Goal: Information Seeking & Learning: Check status

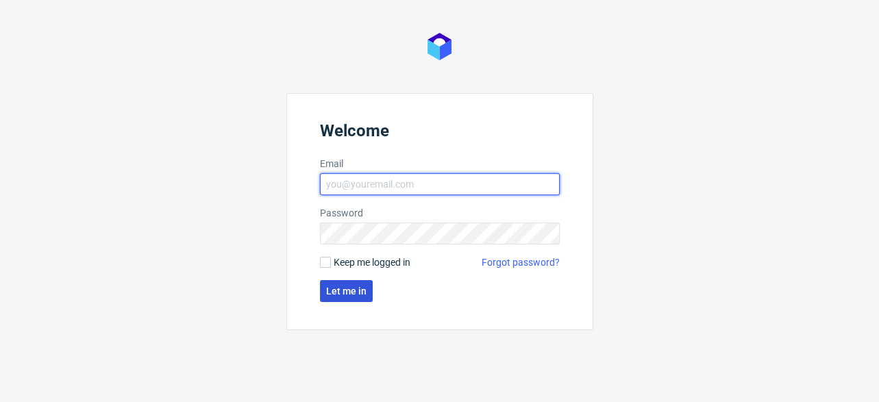
type input "[EMAIL_ADDRESS][DOMAIN_NAME]"
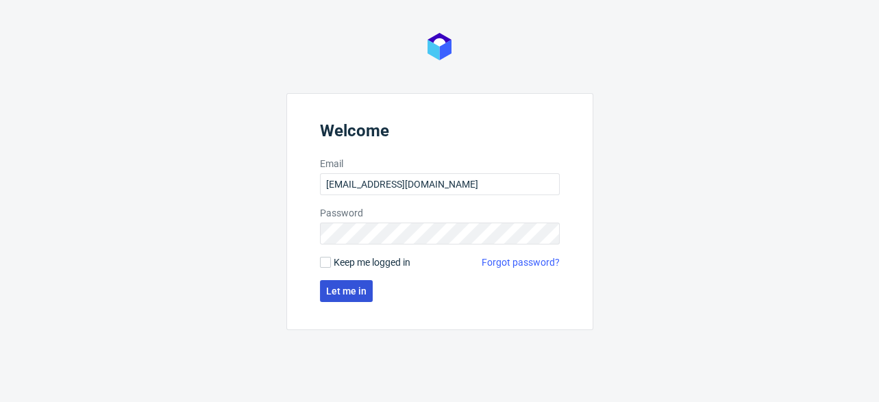
click at [347, 294] on span "Let me in" at bounding box center [346, 291] width 40 height 10
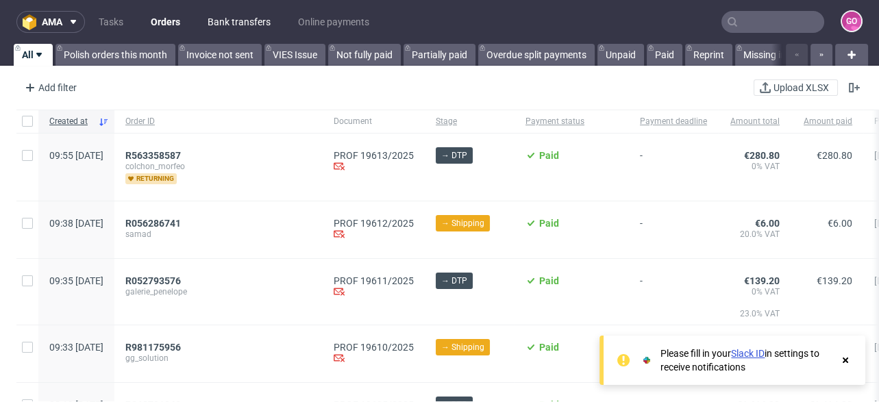
click at [254, 23] on link "Bank transfers" at bounding box center [238, 22] width 79 height 22
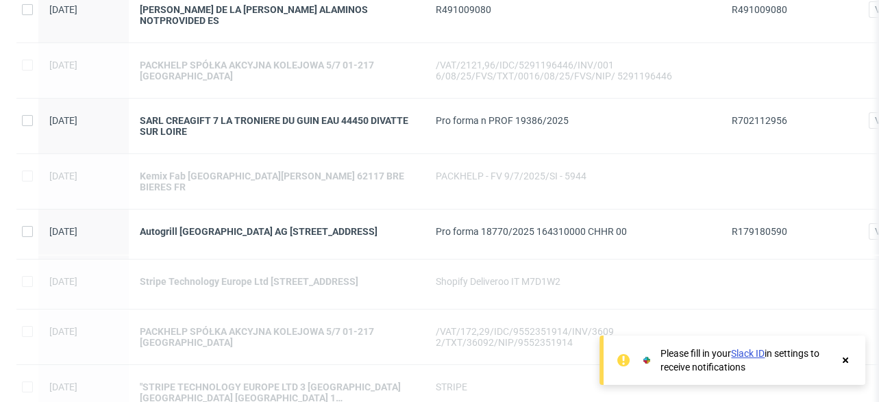
scroll to position [274, 0]
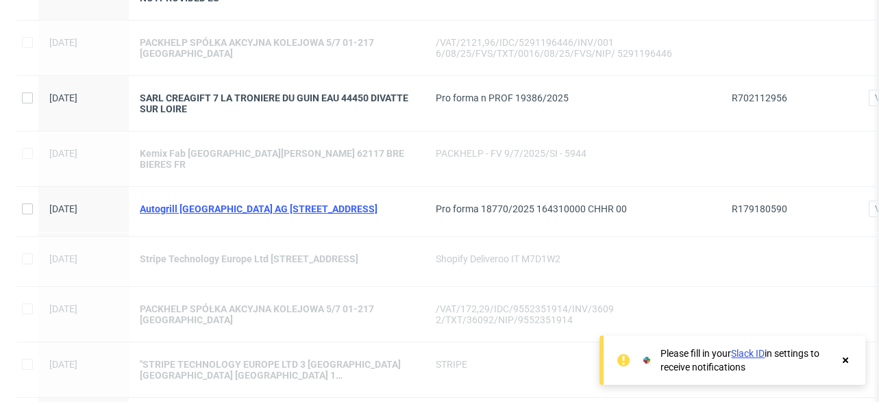
click at [305, 203] on div "Autogrill [GEOGRAPHIC_DATA] AG [STREET_ADDRESS]" at bounding box center [277, 208] width 274 height 11
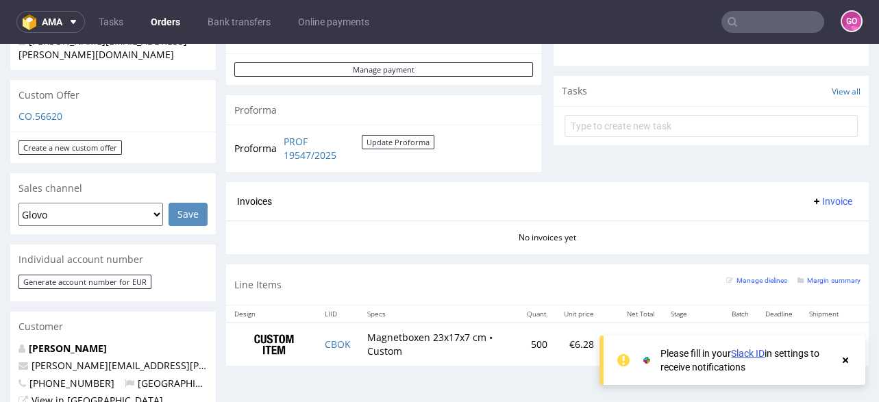
scroll to position [492, 0]
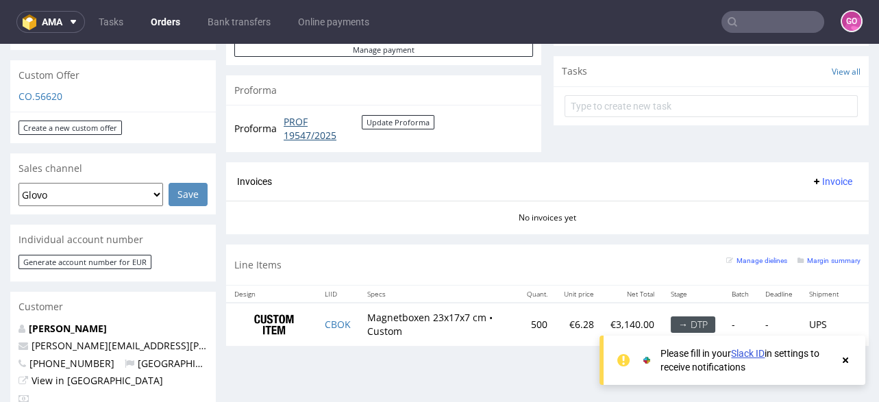
click at [310, 128] on link "PROF 19547/2025" at bounding box center [322, 128] width 78 height 27
click at [730, 23] on input "text" at bounding box center [772, 22] width 103 height 22
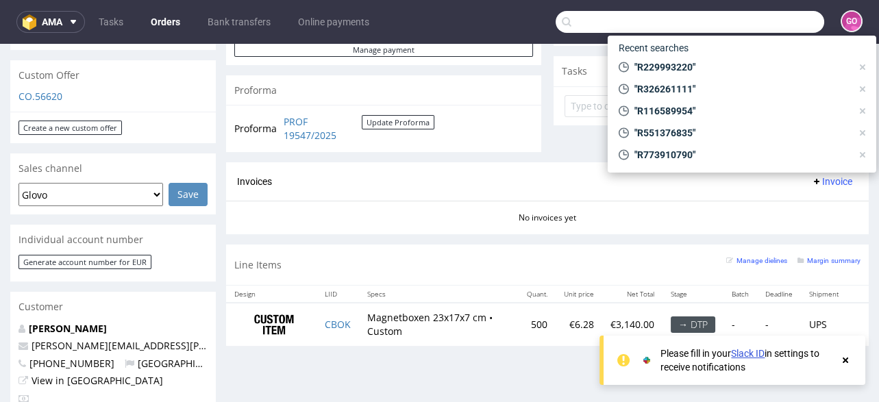
paste input "R491009080"
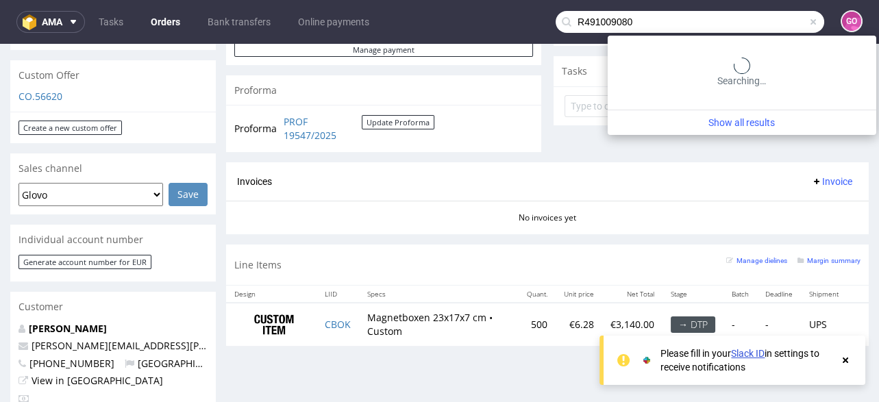
type input "R491009080"
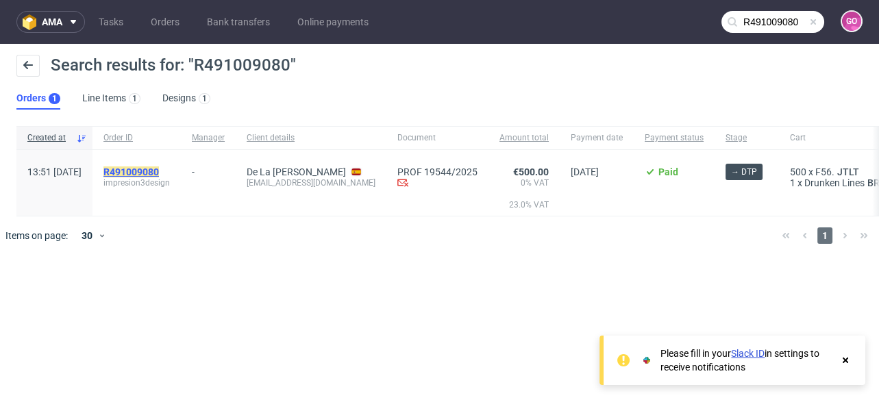
click at [159, 172] on mark "R491009080" at bounding box center [130, 171] width 55 height 11
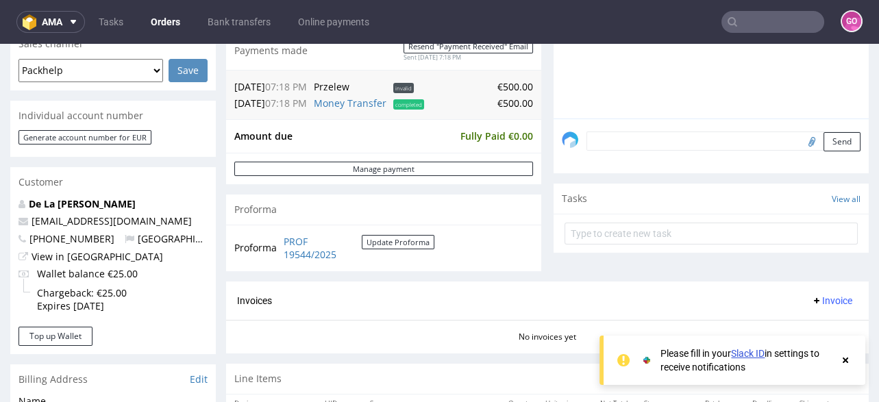
scroll to position [383, 0]
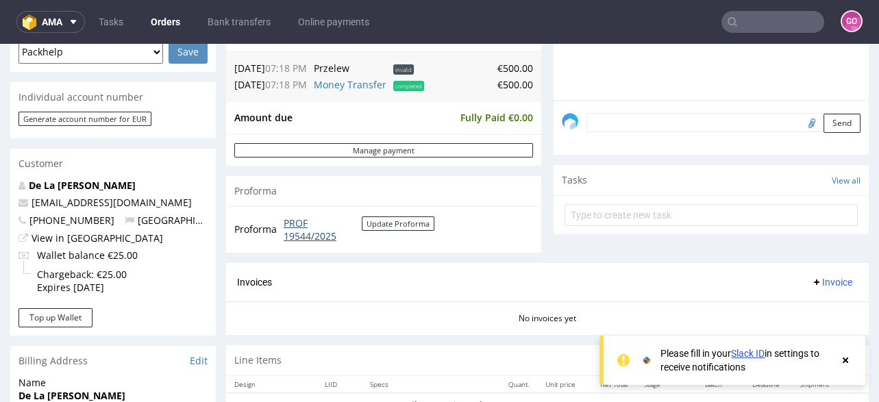
click at [319, 234] on link "PROF 19544/2025" at bounding box center [322, 229] width 78 height 27
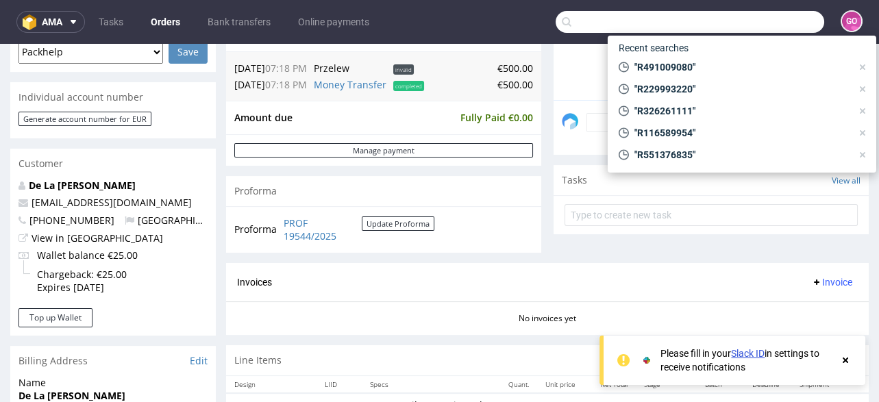
click at [761, 16] on input "text" at bounding box center [689, 22] width 268 height 22
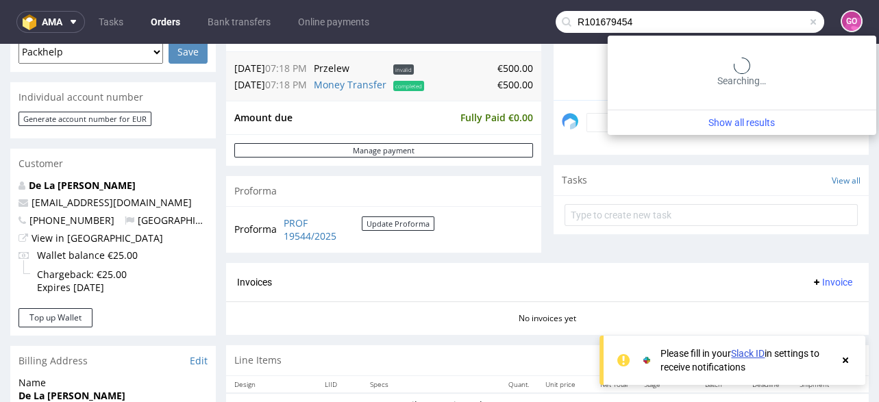
type input "R101679454"
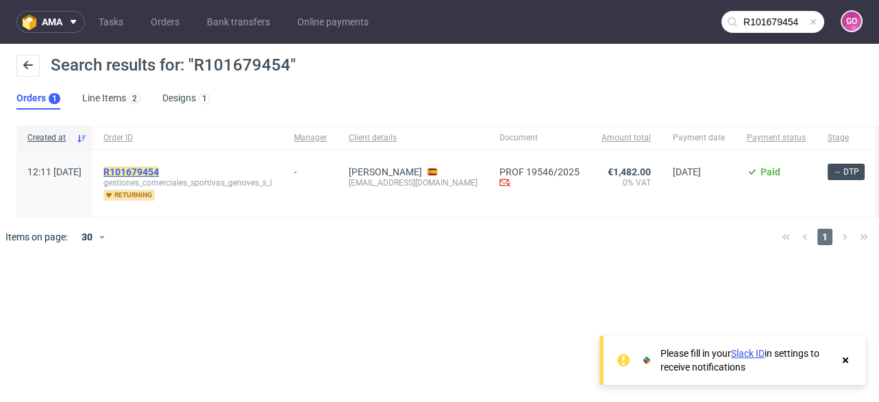
click at [159, 172] on mark "R101679454" at bounding box center [130, 171] width 55 height 11
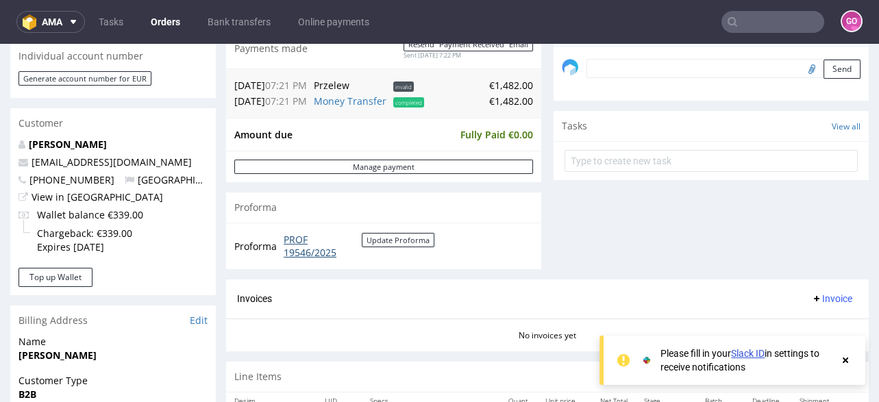
scroll to position [492, 0]
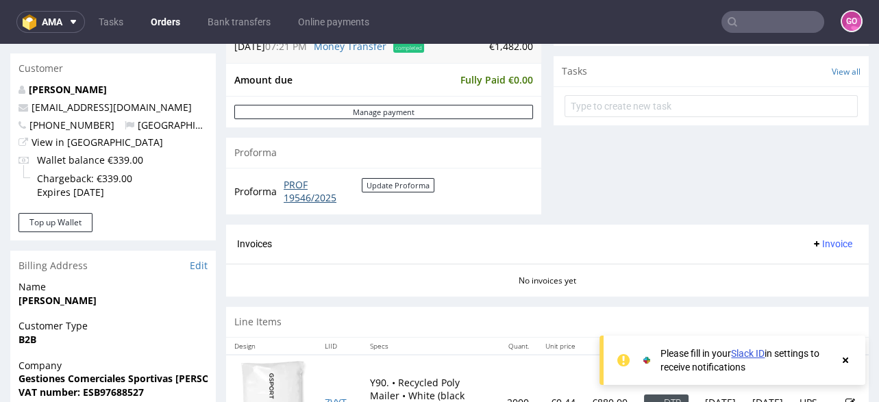
click at [300, 187] on link "PROF 19546/2025" at bounding box center [322, 191] width 78 height 27
click at [240, 19] on link "Bank transfers" at bounding box center [238, 22] width 79 height 22
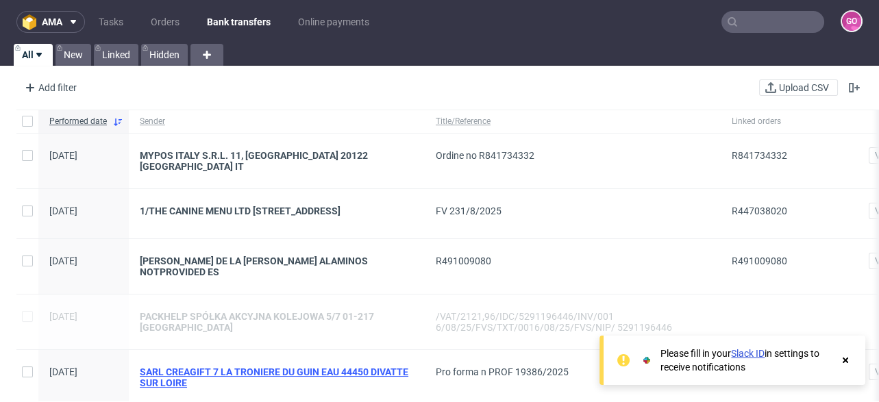
click at [260, 366] on div "SARL CREAGIFT 7 LA TRONIERE DU GUIN EAU 44450 DIVATTE SUR LOIRE" at bounding box center [277, 377] width 274 height 22
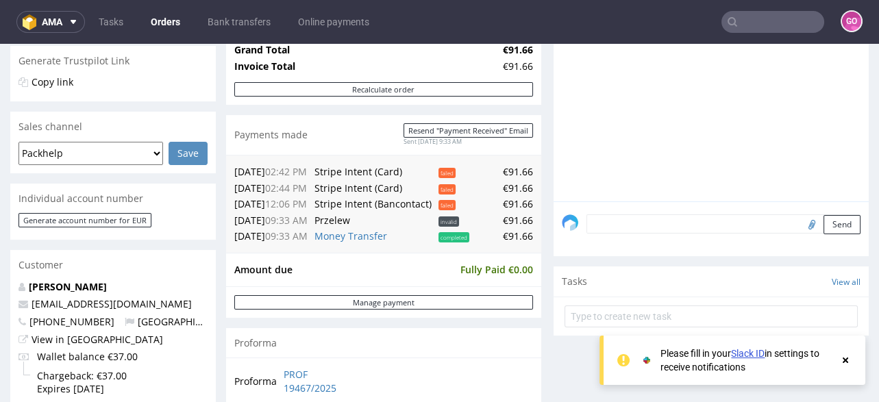
scroll to position [438, 0]
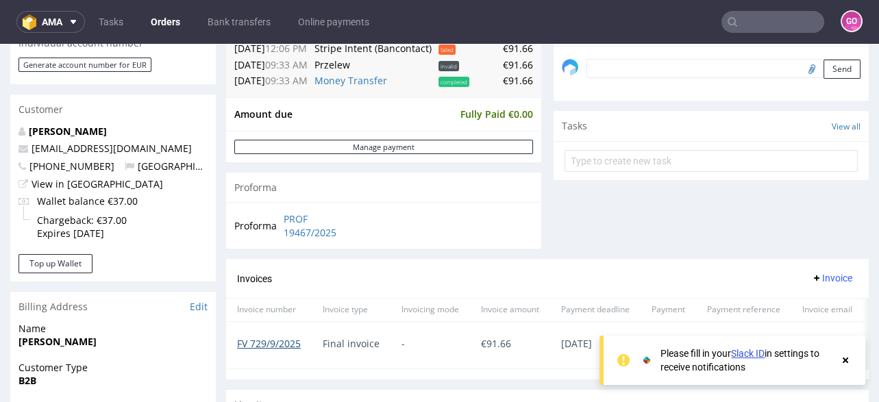
click at [271, 337] on link "FV 729/9/2025" at bounding box center [269, 343] width 64 height 13
click at [234, 21] on link "Bank transfers" at bounding box center [238, 22] width 79 height 22
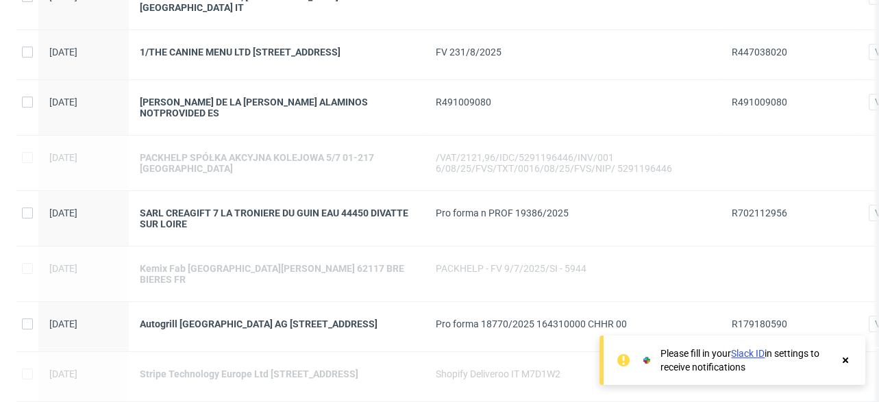
scroll to position [218, 0]
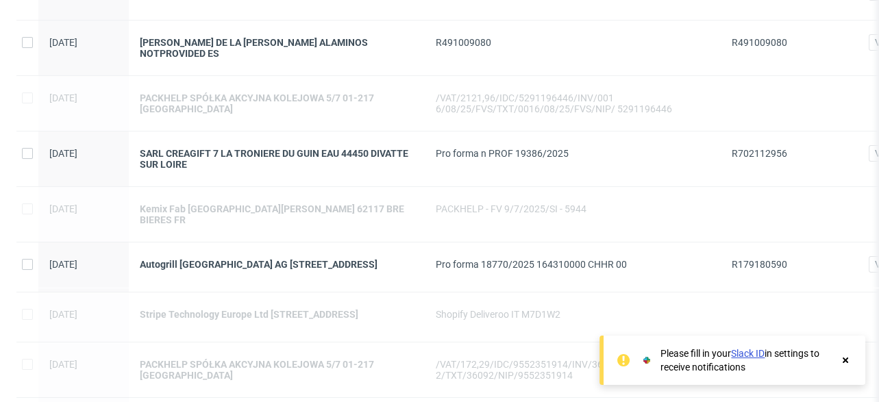
click at [768, 259] on span "R179180590" at bounding box center [758, 264] width 55 height 11
copy span "R179180590"
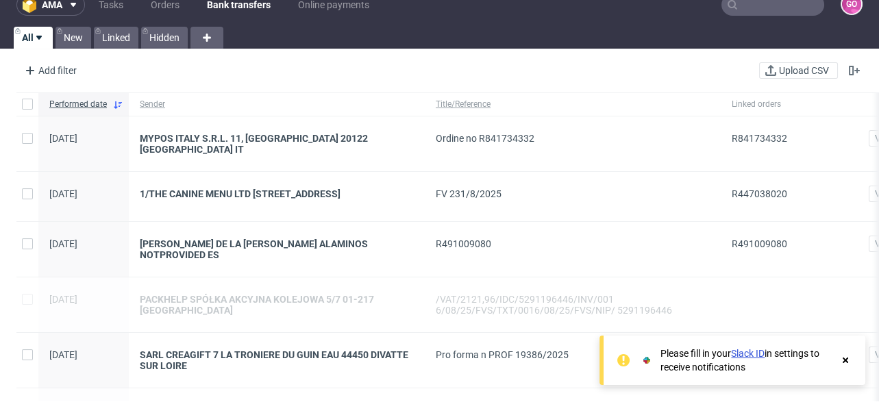
scroll to position [5, 0]
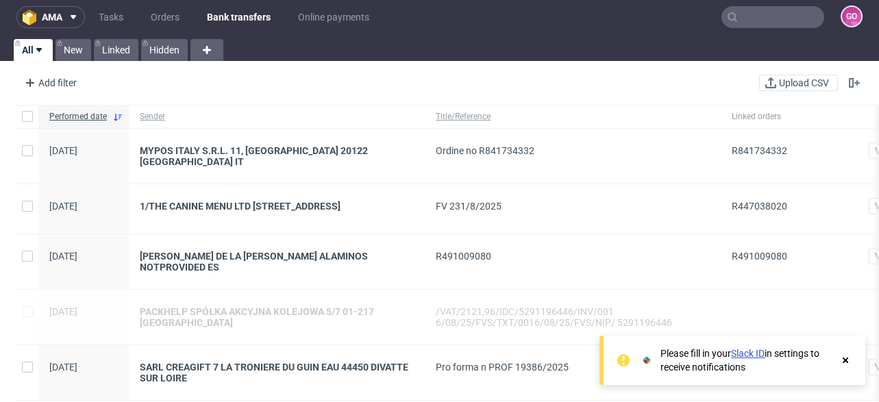
click at [758, 11] on input "text" at bounding box center [772, 17] width 103 height 22
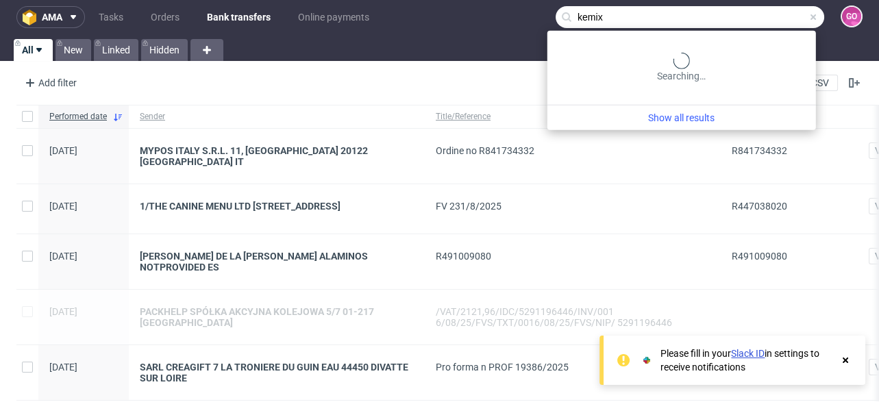
type input "kemix"
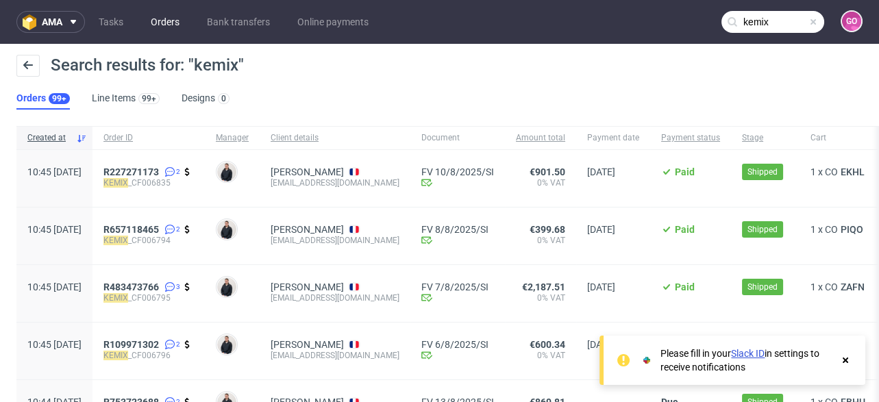
click at [170, 18] on link "Orders" at bounding box center [164, 22] width 45 height 22
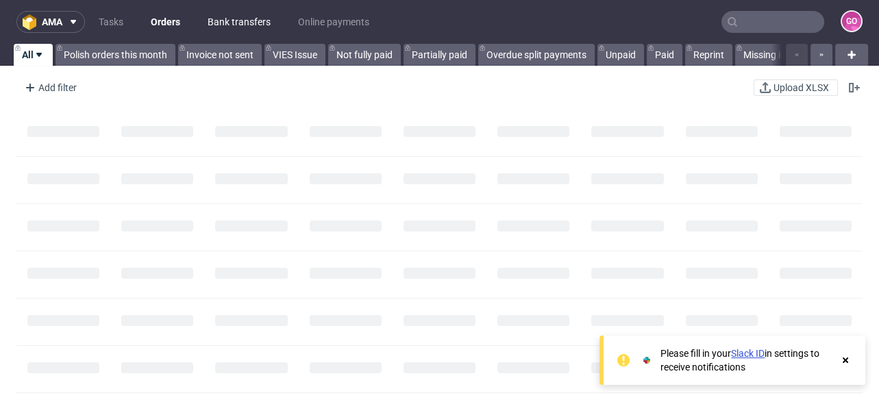
click at [244, 25] on link "Bank transfers" at bounding box center [238, 22] width 79 height 22
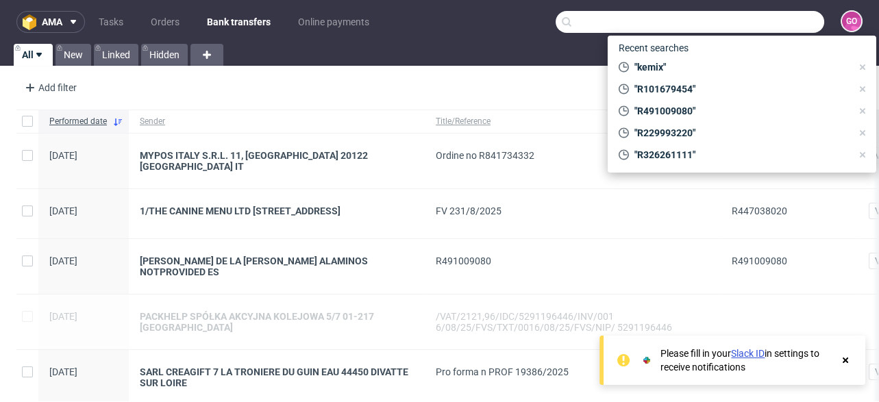
click at [746, 29] on input "text" at bounding box center [689, 22] width 268 height 22
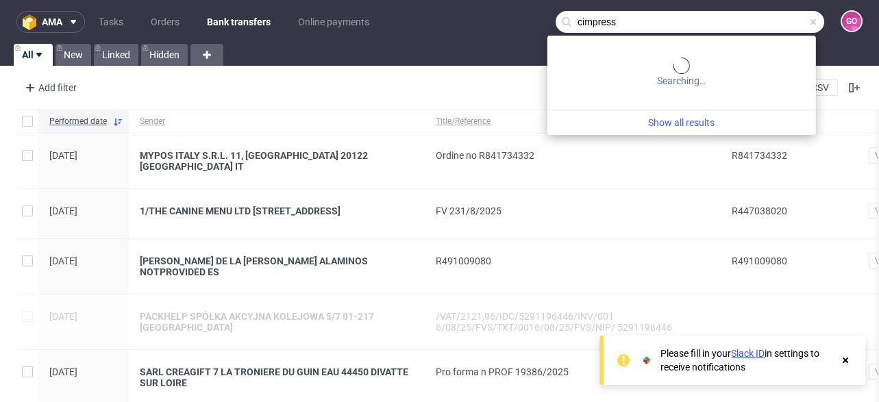
type input "cimpress"
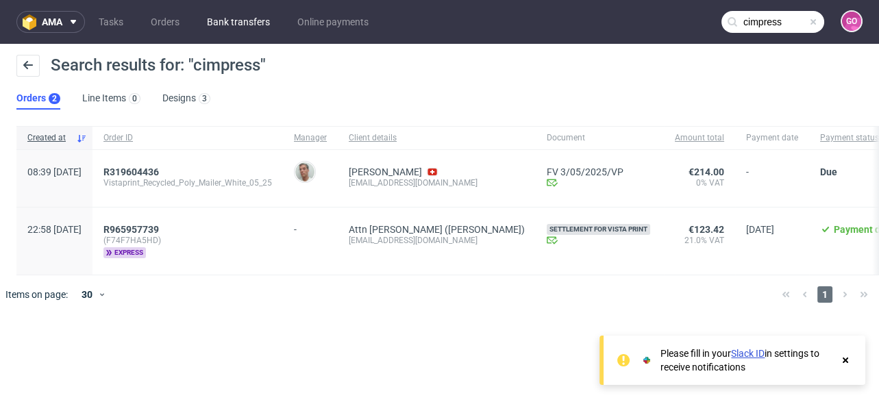
click at [232, 13] on link "Bank transfers" at bounding box center [238, 22] width 79 height 22
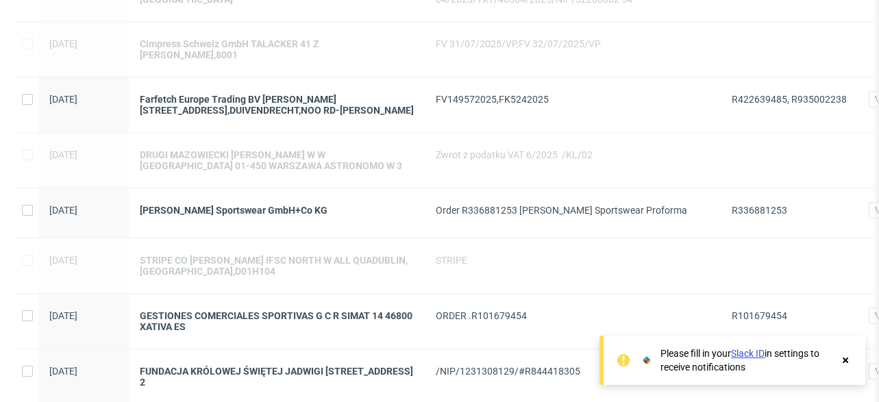
scroll to position [766, 0]
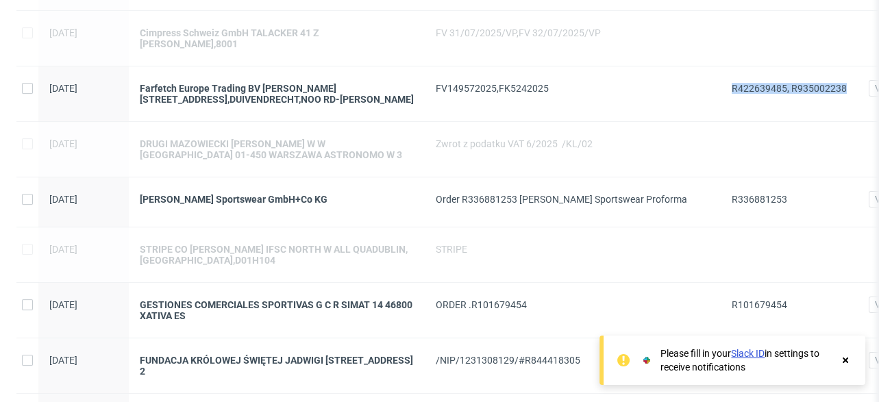
drag, startPoint x: 729, startPoint y: 77, endPoint x: 846, endPoint y: 83, distance: 117.3
click at [846, 83] on div "R422639485, R935002238" at bounding box center [788, 93] width 137 height 55
copy span "R422639485, R935002238"
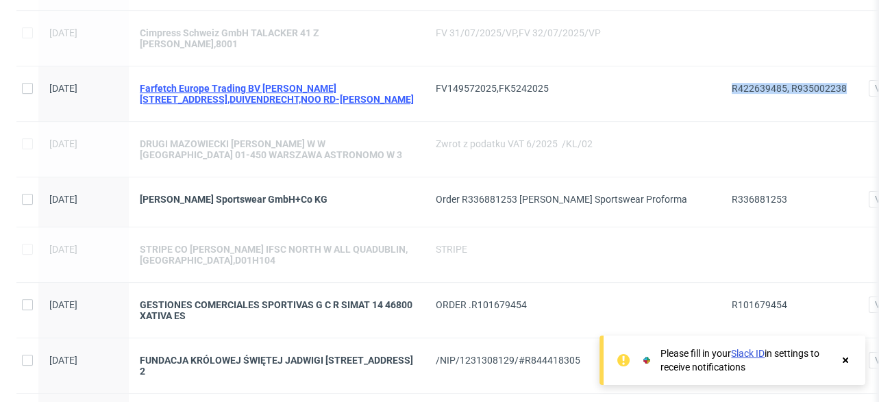
click at [274, 86] on div "Farfetch Europe Trading BV [PERSON_NAME][STREET_ADDRESS],DUIVENDRECHT,NOO RD-[P…" at bounding box center [277, 94] width 274 height 22
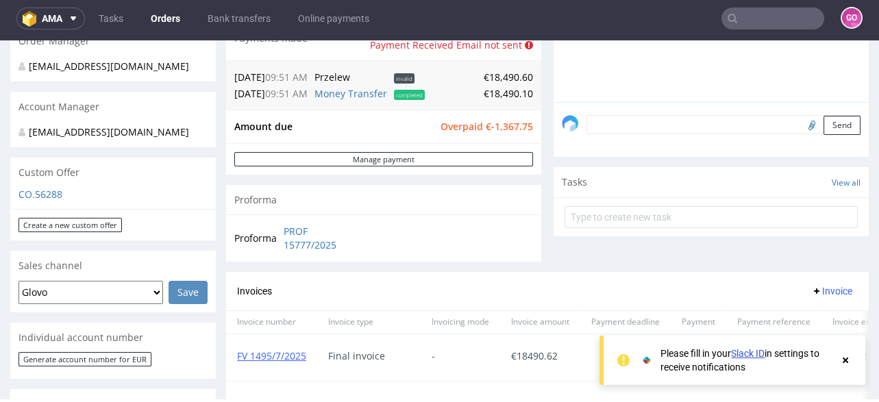
scroll to position [438, 0]
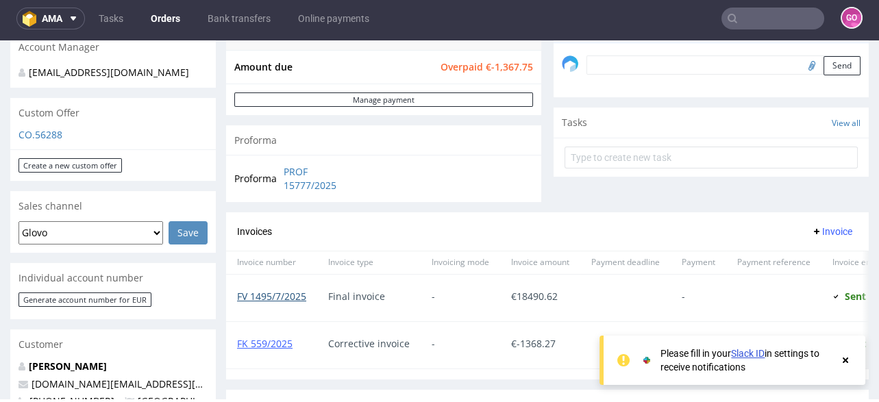
click at [301, 291] on link "FV 1495/7/2025" at bounding box center [271, 296] width 69 height 13
click at [255, 25] on link "Bank transfers" at bounding box center [238, 19] width 79 height 22
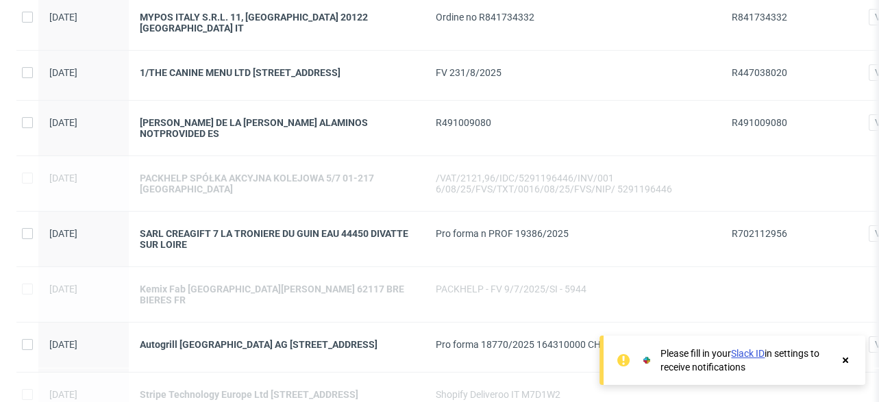
scroll to position [218, 0]
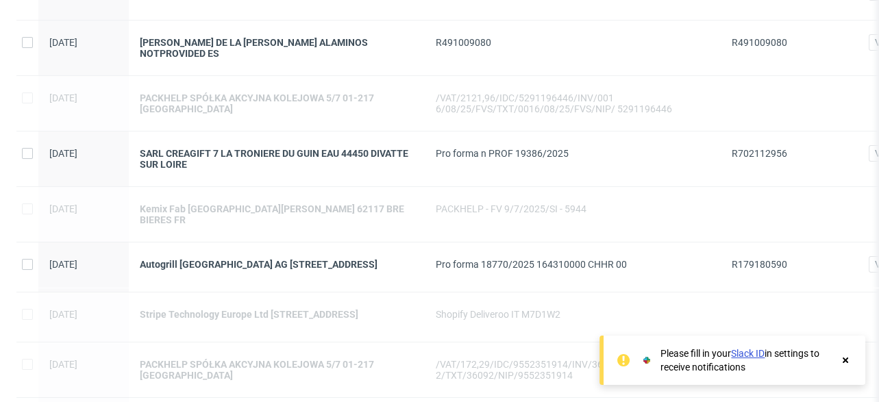
click at [735, 148] on span "R702112956" at bounding box center [758, 153] width 55 height 11
copy span "R702112956"
